Goal: Information Seeking & Learning: Learn about a topic

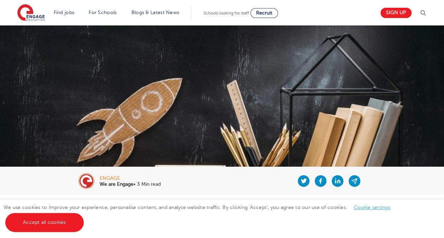
click at [167, 98] on img at bounding box center [222, 123] width 444 height 197
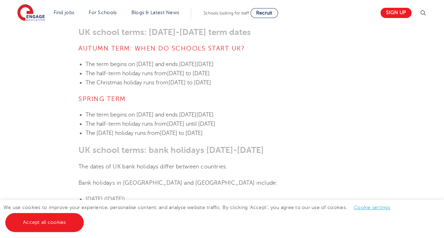
scroll to position [283, 0]
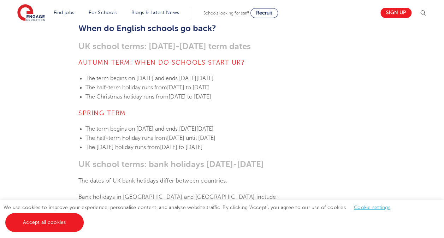
click at [357, 159] on h3 "UK school terms: bank holidays [DATE]-[DATE]" at bounding box center [221, 164] width 287 height 10
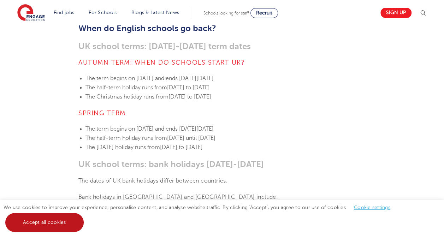
click at [62, 228] on link "Accept all cookies" at bounding box center [44, 222] width 78 height 19
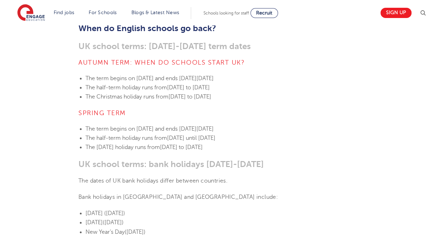
drag, startPoint x: 88, startPoint y: 73, endPoint x: 291, endPoint y: 130, distance: 210.9
drag, startPoint x: 291, startPoint y: 130, endPoint x: 251, endPoint y: 152, distance: 45.6
click at [251, 159] on h3 "UK school terms: bank holidays [DATE]-[DATE]" at bounding box center [221, 164] width 287 height 10
